Goal: Entertainment & Leisure: Consume media (video, audio)

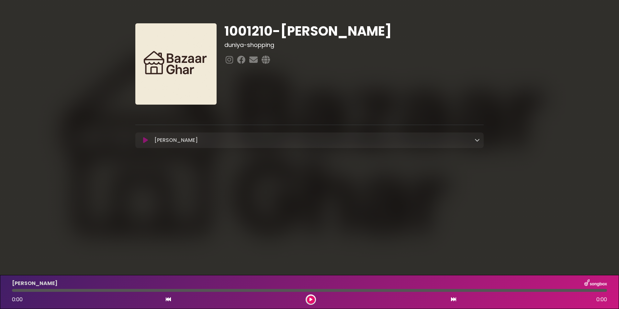
click at [142, 141] on button at bounding box center [145, 140] width 13 height 6
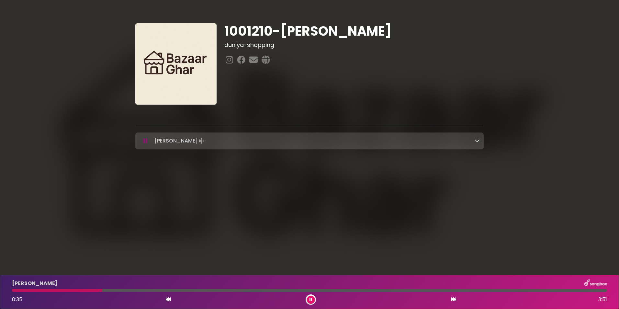
click at [313, 300] on button at bounding box center [311, 300] width 8 height 8
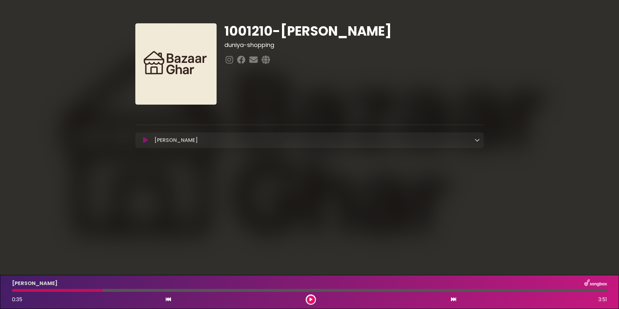
click at [307, 297] on div at bounding box center [311, 299] width 10 height 10
click at [311, 301] on icon at bounding box center [311, 300] width 3 height 4
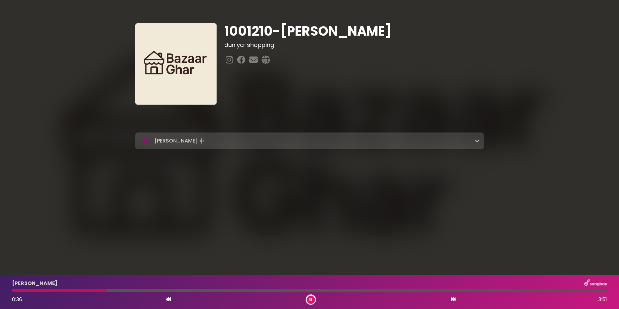
click at [311, 301] on icon at bounding box center [311, 300] width 3 height 4
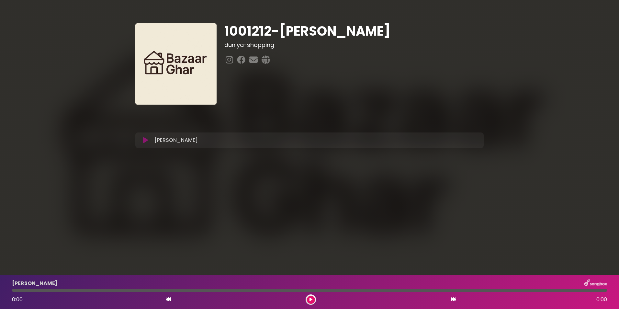
click at [145, 139] on icon at bounding box center [145, 140] width 5 height 6
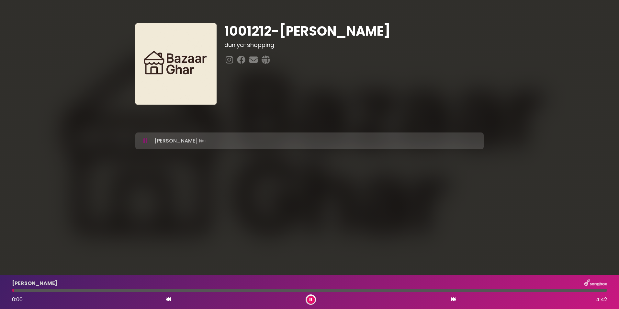
click at [146, 140] on icon at bounding box center [146, 141] width 4 height 6
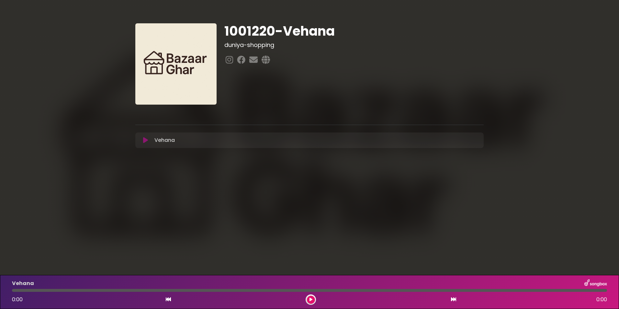
click at [143, 140] on icon at bounding box center [145, 140] width 5 height 6
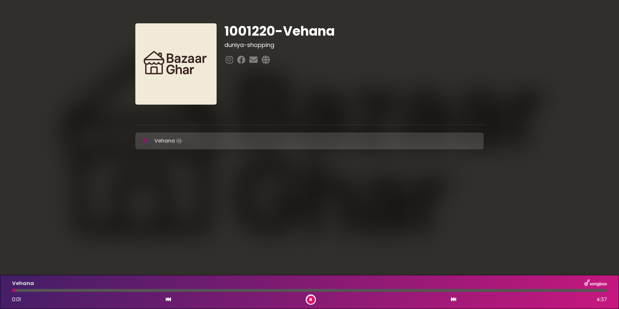
click at [147, 141] on icon at bounding box center [146, 141] width 4 height 6
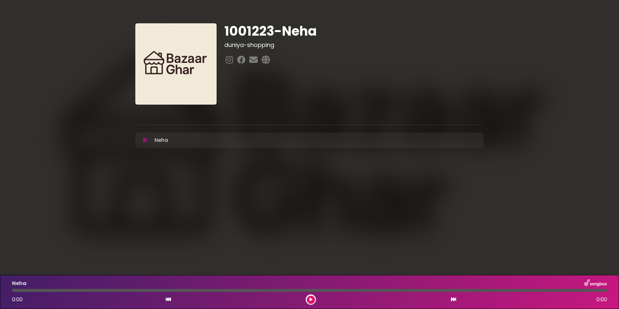
click at [147, 140] on icon at bounding box center [145, 140] width 5 height 6
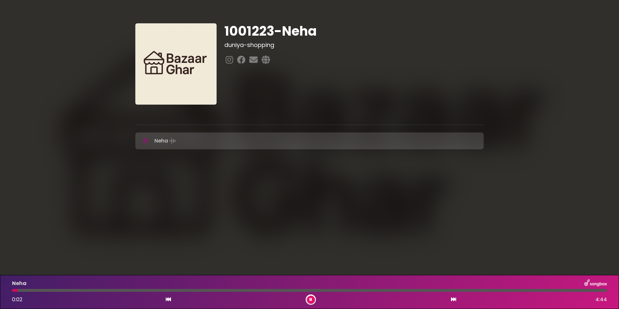
click at [47, 291] on div at bounding box center [309, 290] width 595 height 3
click at [131, 291] on div at bounding box center [309, 290] width 595 height 3
click at [205, 290] on div at bounding box center [309, 290] width 595 height 3
click at [272, 290] on div at bounding box center [309, 290] width 595 height 3
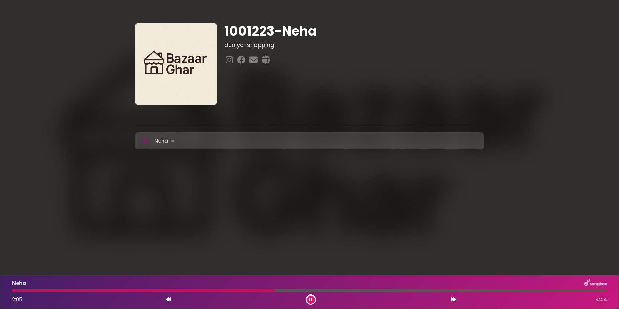
click at [381, 289] on div at bounding box center [309, 290] width 595 height 3
click at [309, 299] on button at bounding box center [311, 300] width 8 height 8
